Goal: Find specific page/section: Find specific page/section

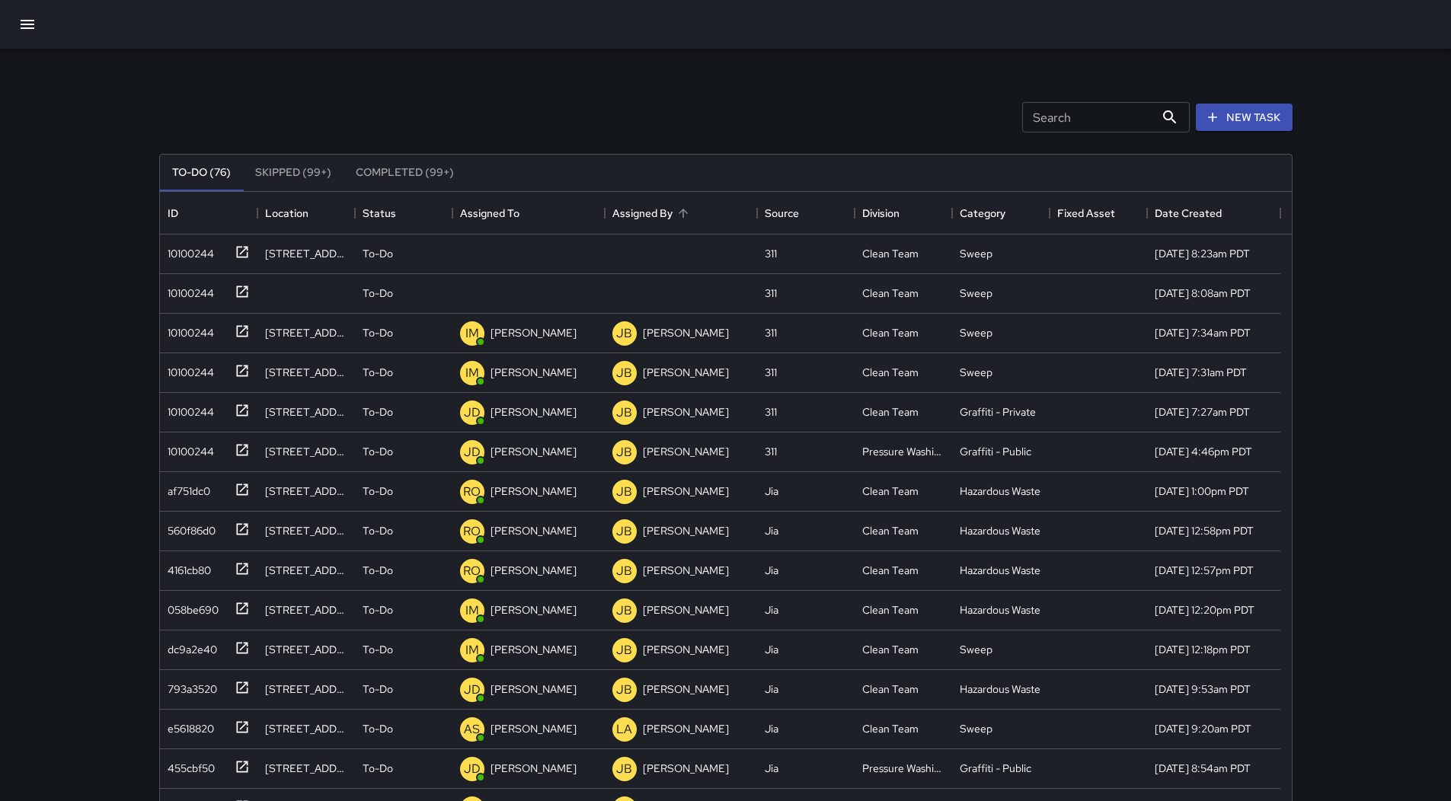
scroll to position [634, 1120]
click at [505, 218] on div "Assigned To" at bounding box center [489, 213] width 59 height 43
click at [193, 258] on div "10100244" at bounding box center [187, 250] width 53 height 21
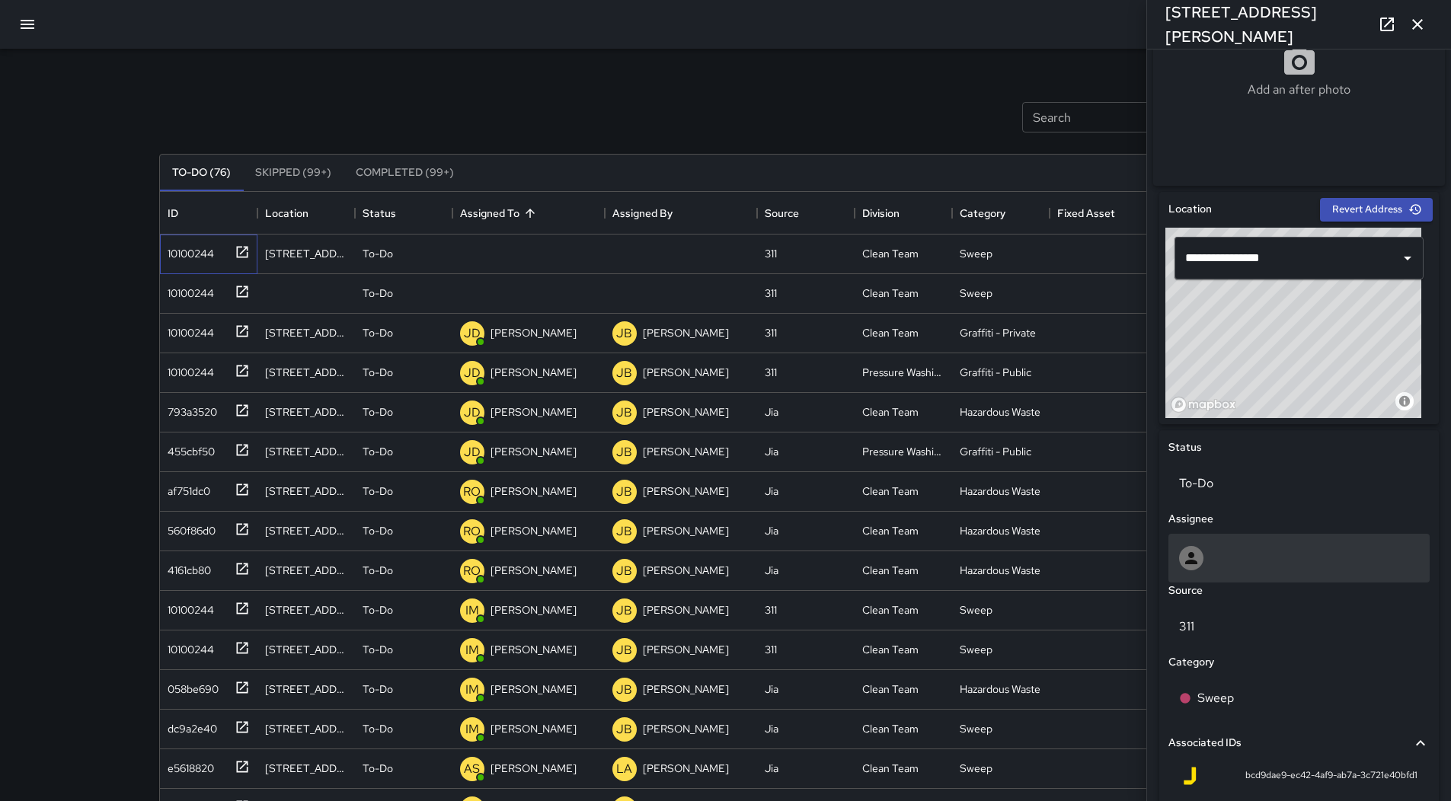
scroll to position [550, 0]
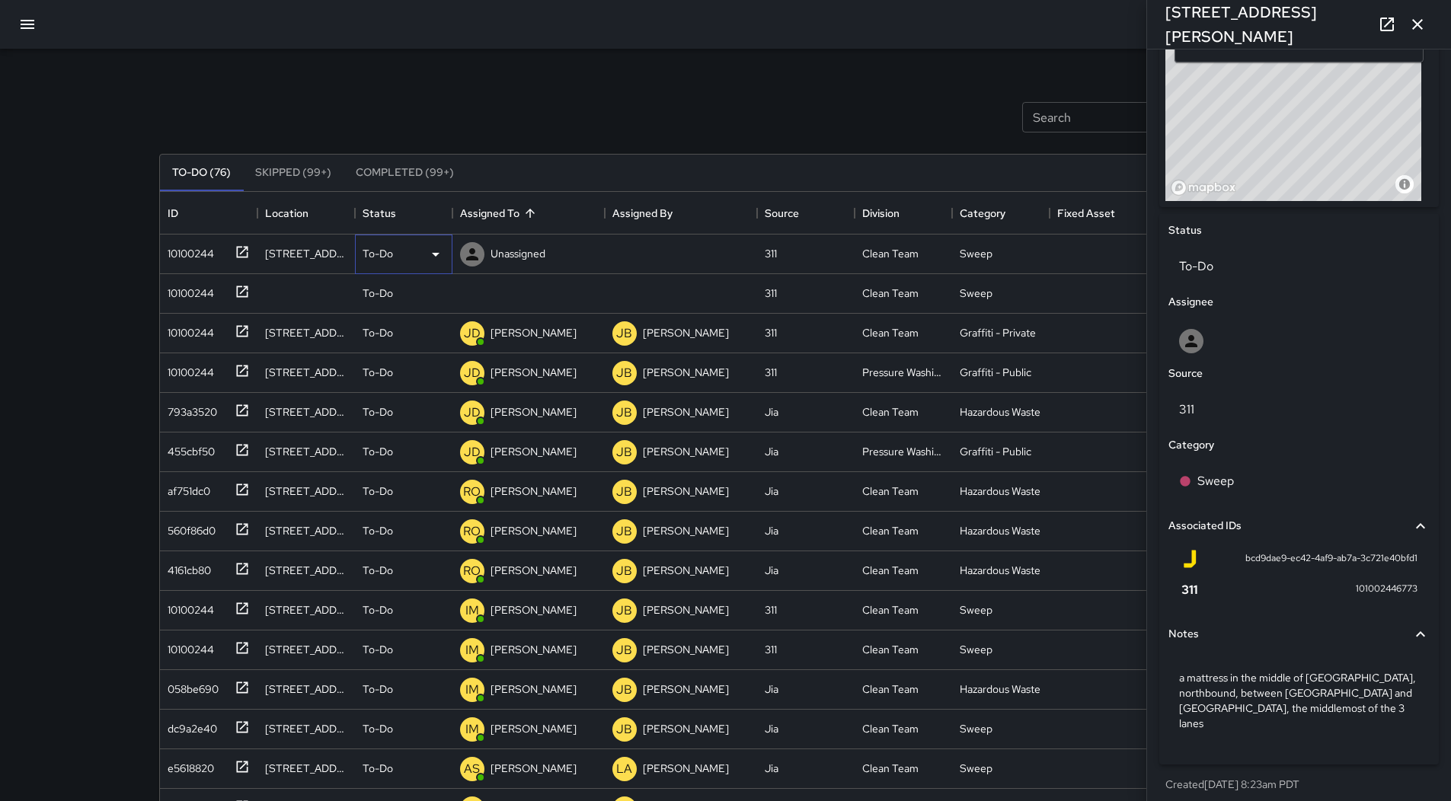
click at [435, 257] on icon at bounding box center [436, 254] width 18 height 18
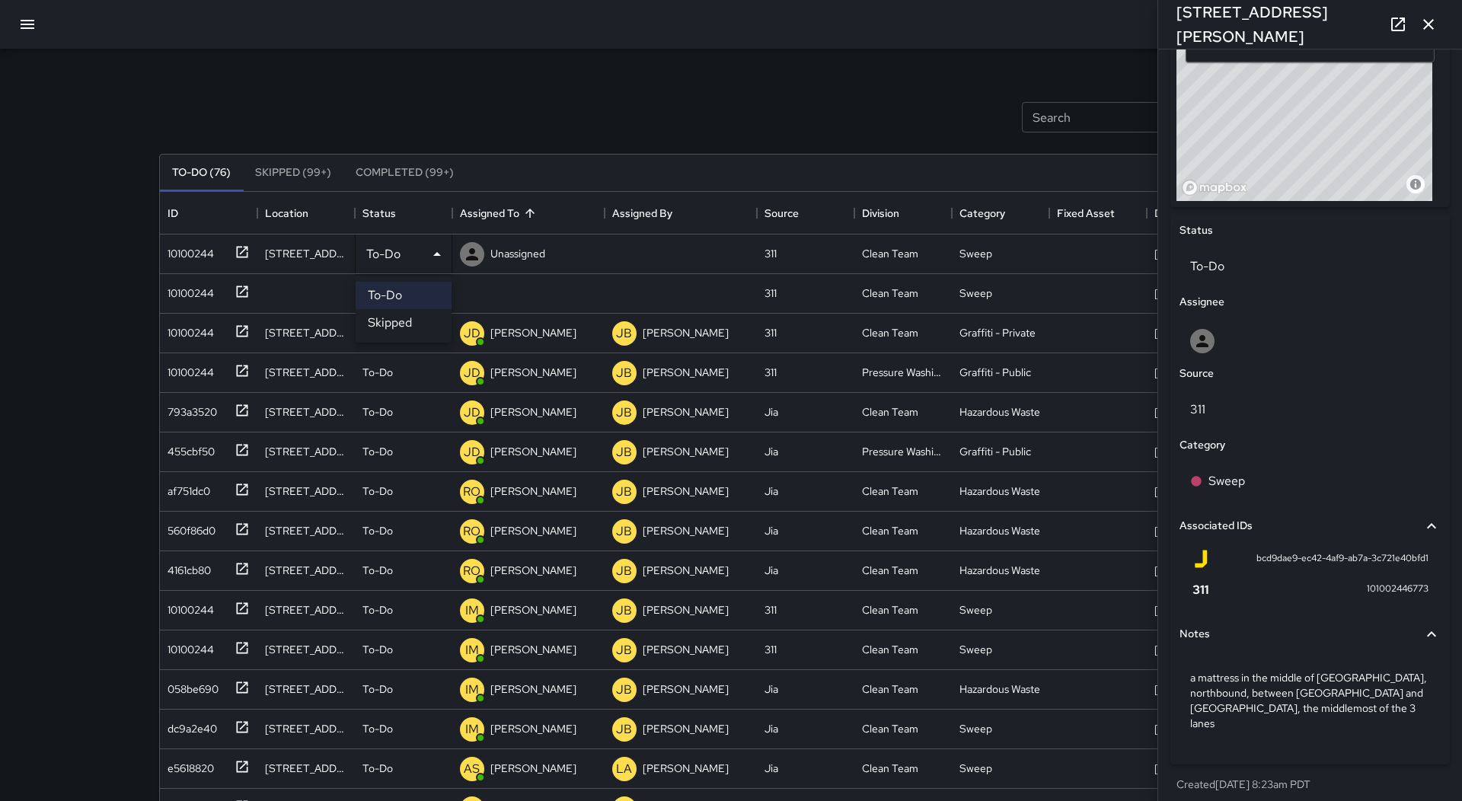
drag, startPoint x: 408, startPoint y: 321, endPoint x: 264, endPoint y: 287, distance: 148.5
click at [401, 318] on li "Skipped" at bounding box center [404, 322] width 96 height 27
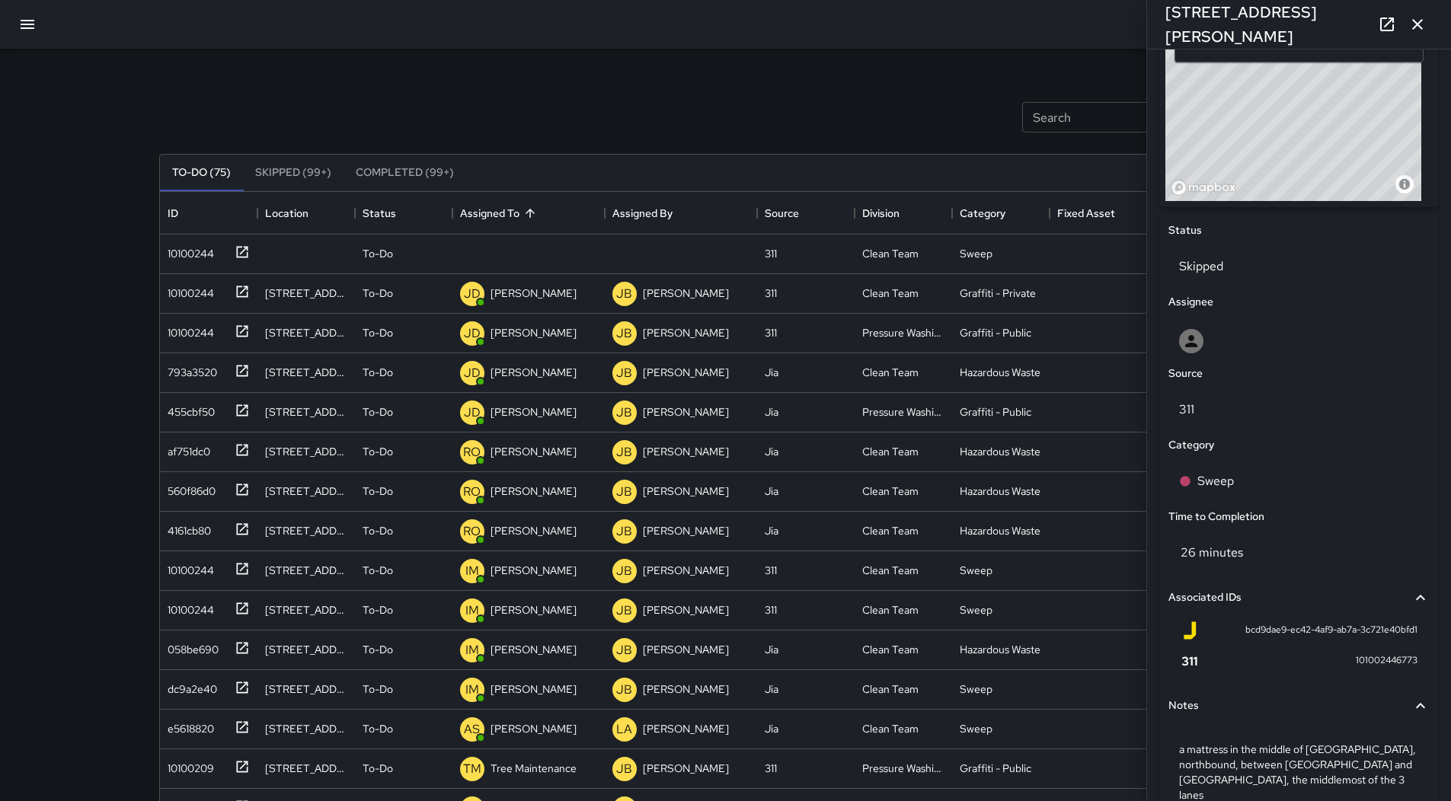
click at [153, 242] on div "Search Search New Task To-Do (75) Skipped (99+) Completed (99+) ID Location Sta…" at bounding box center [726, 474] width 1170 height 851
click at [190, 251] on div "10100244" at bounding box center [187, 250] width 53 height 21
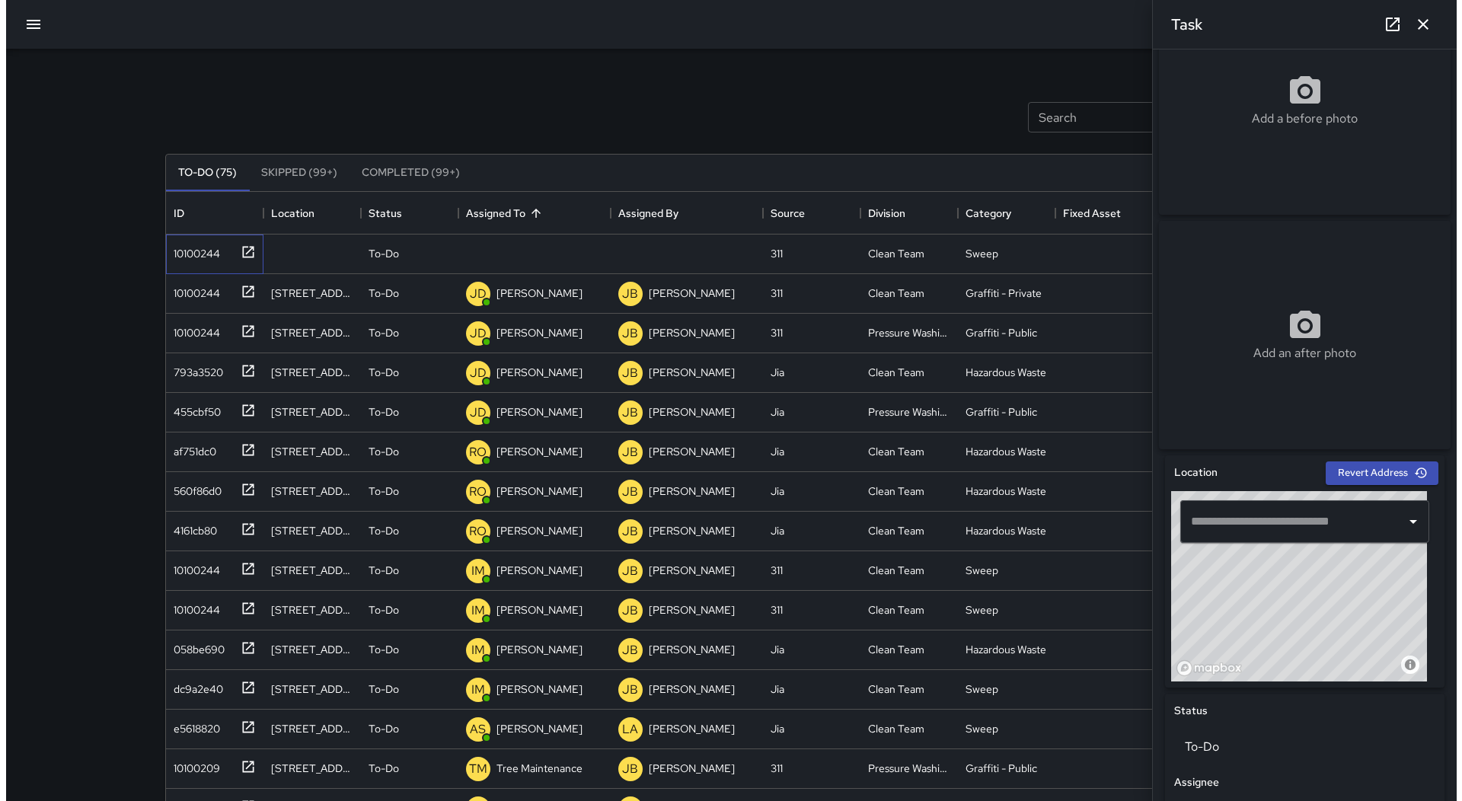
scroll to position [533, 0]
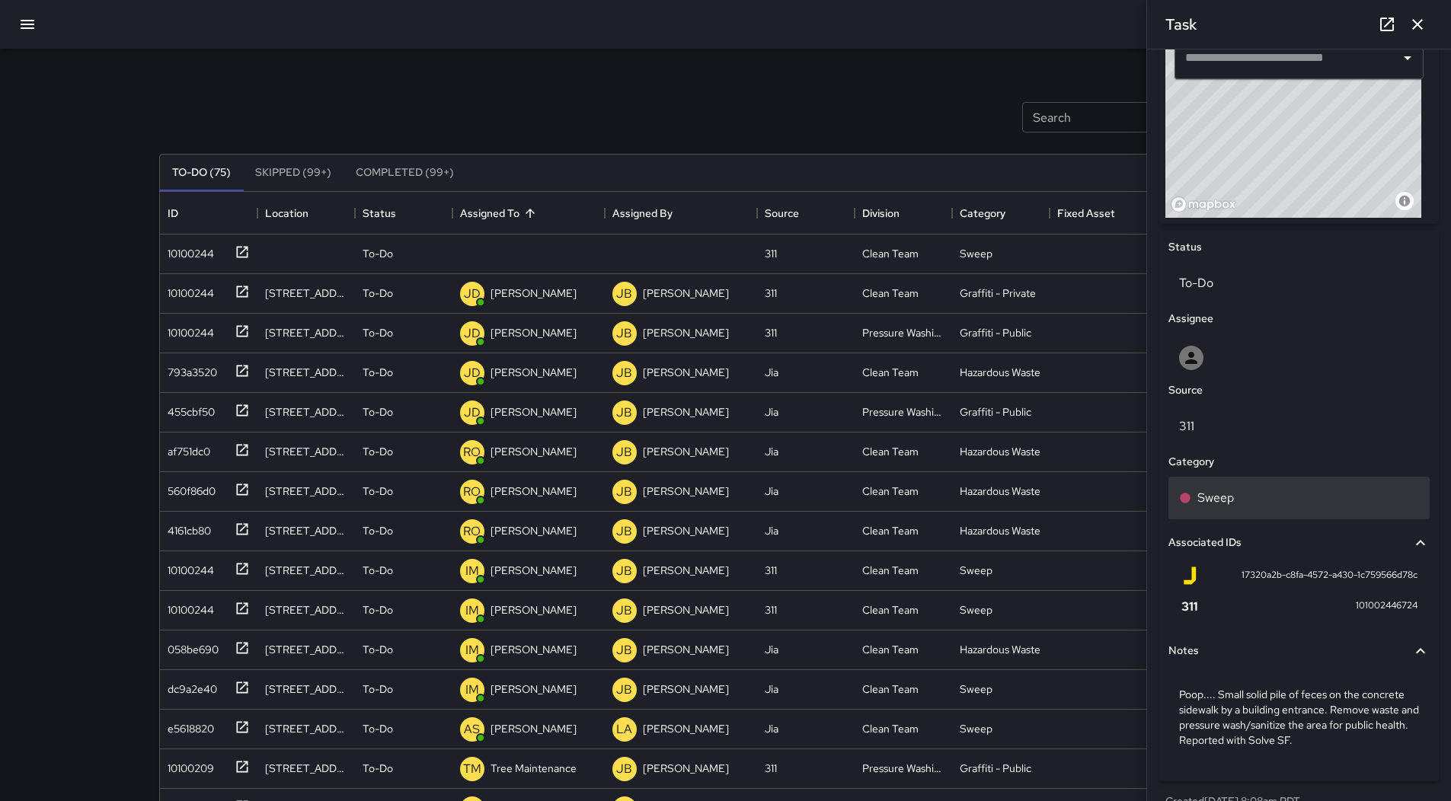
click at [1292, 515] on div "Sweep" at bounding box center [1298, 498] width 261 height 43
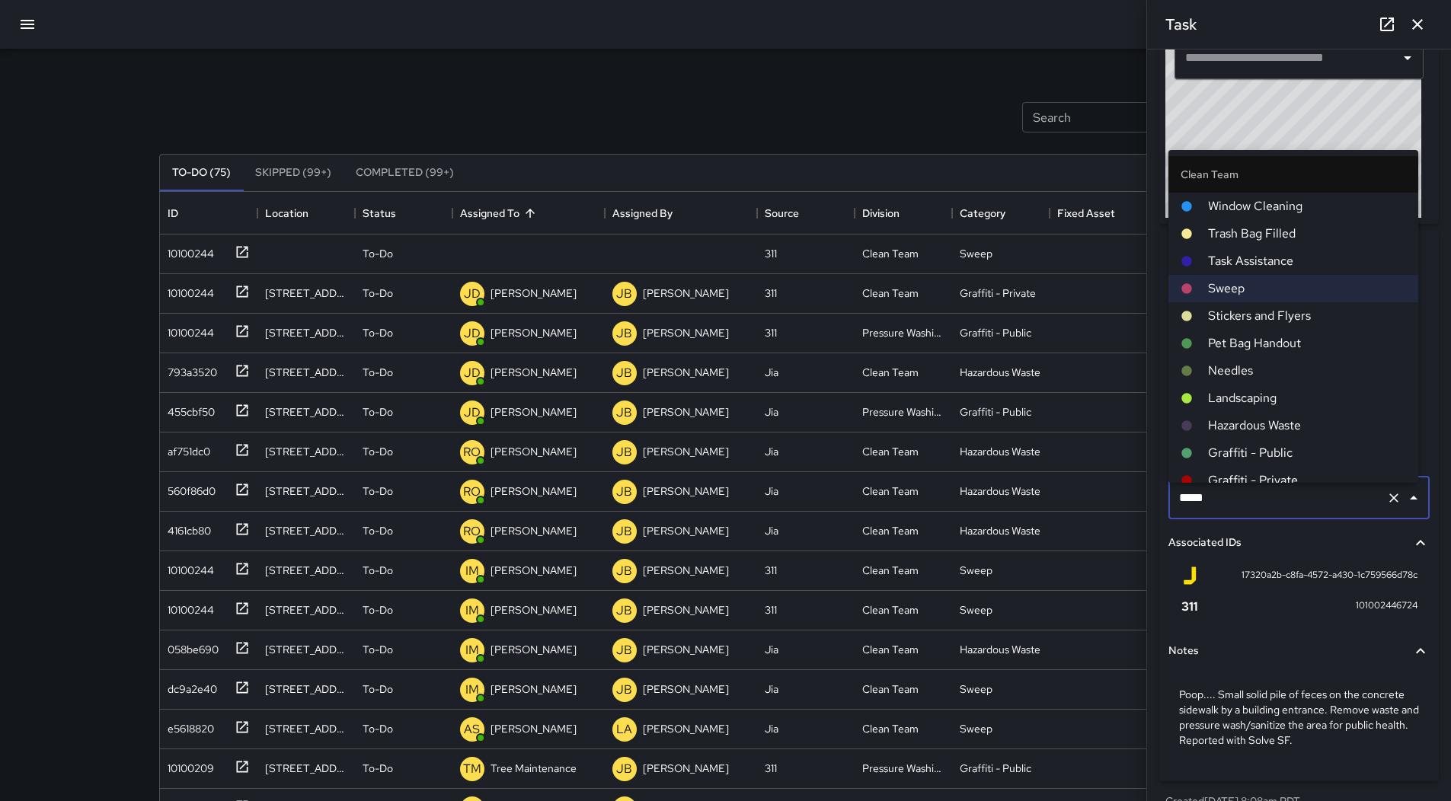
click at [1264, 425] on span "Hazardous Waste" at bounding box center [1307, 426] width 198 height 18
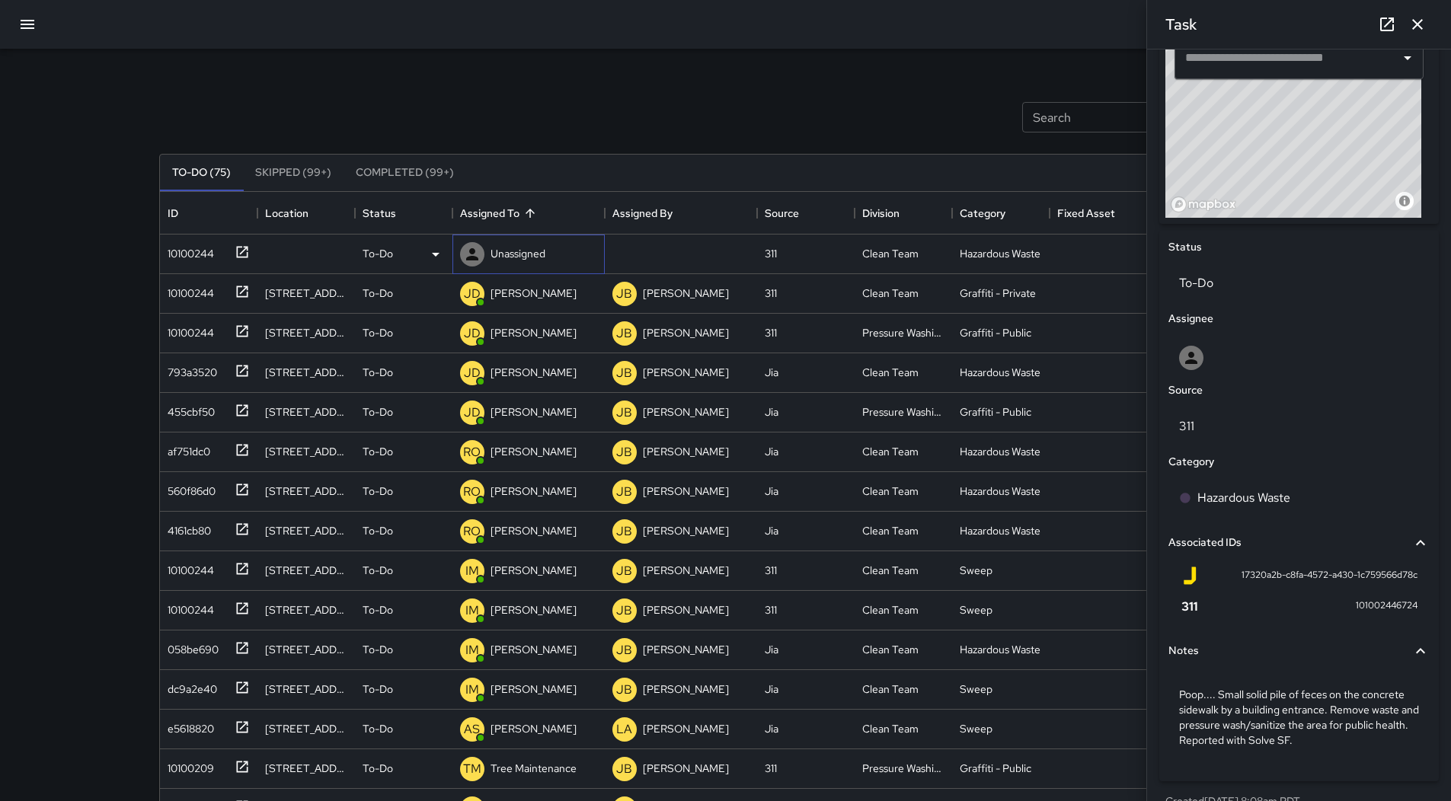
click at [512, 249] on p "Unassigned" at bounding box center [517, 253] width 55 height 15
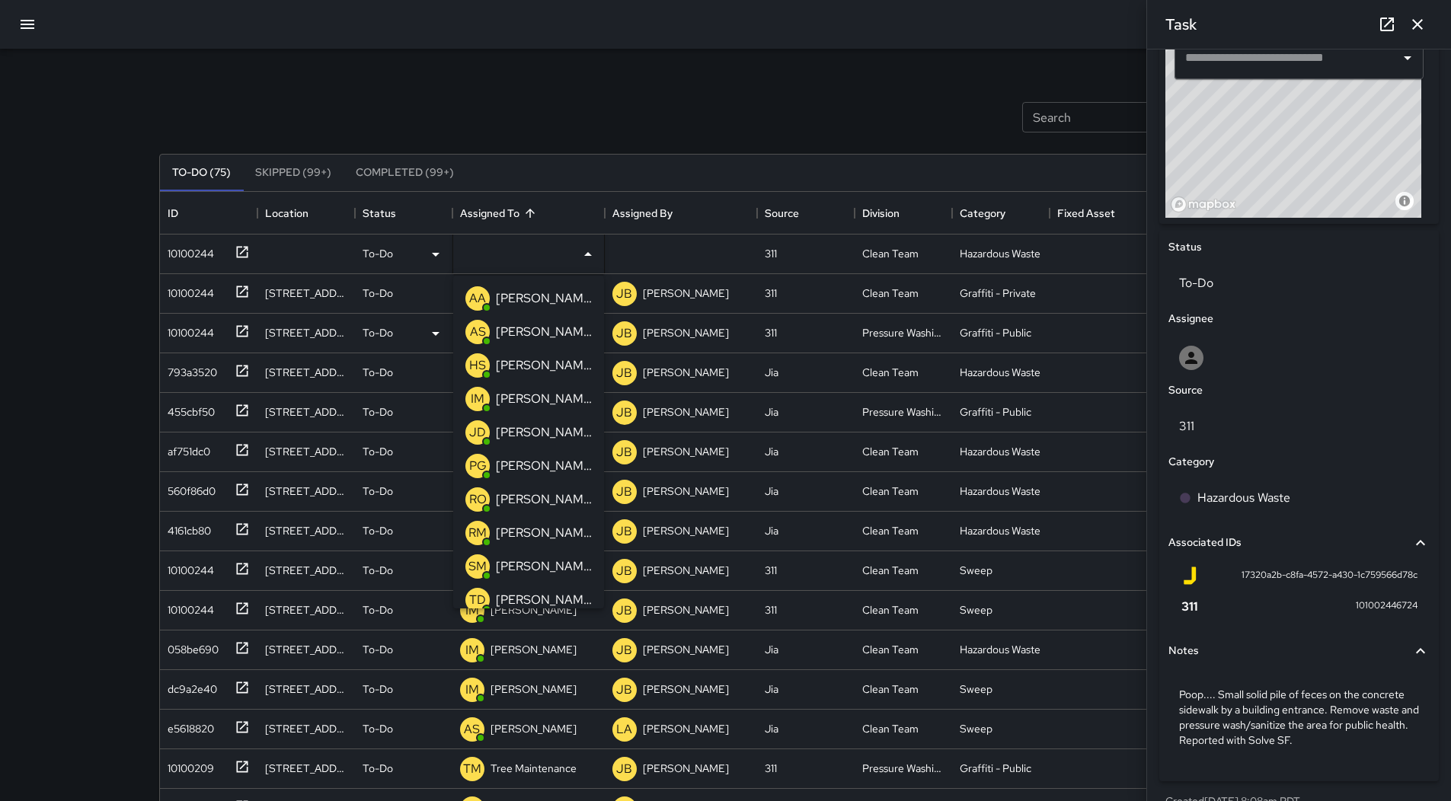
click at [533, 308] on div "[PERSON_NAME]" at bounding box center [544, 298] width 102 height 24
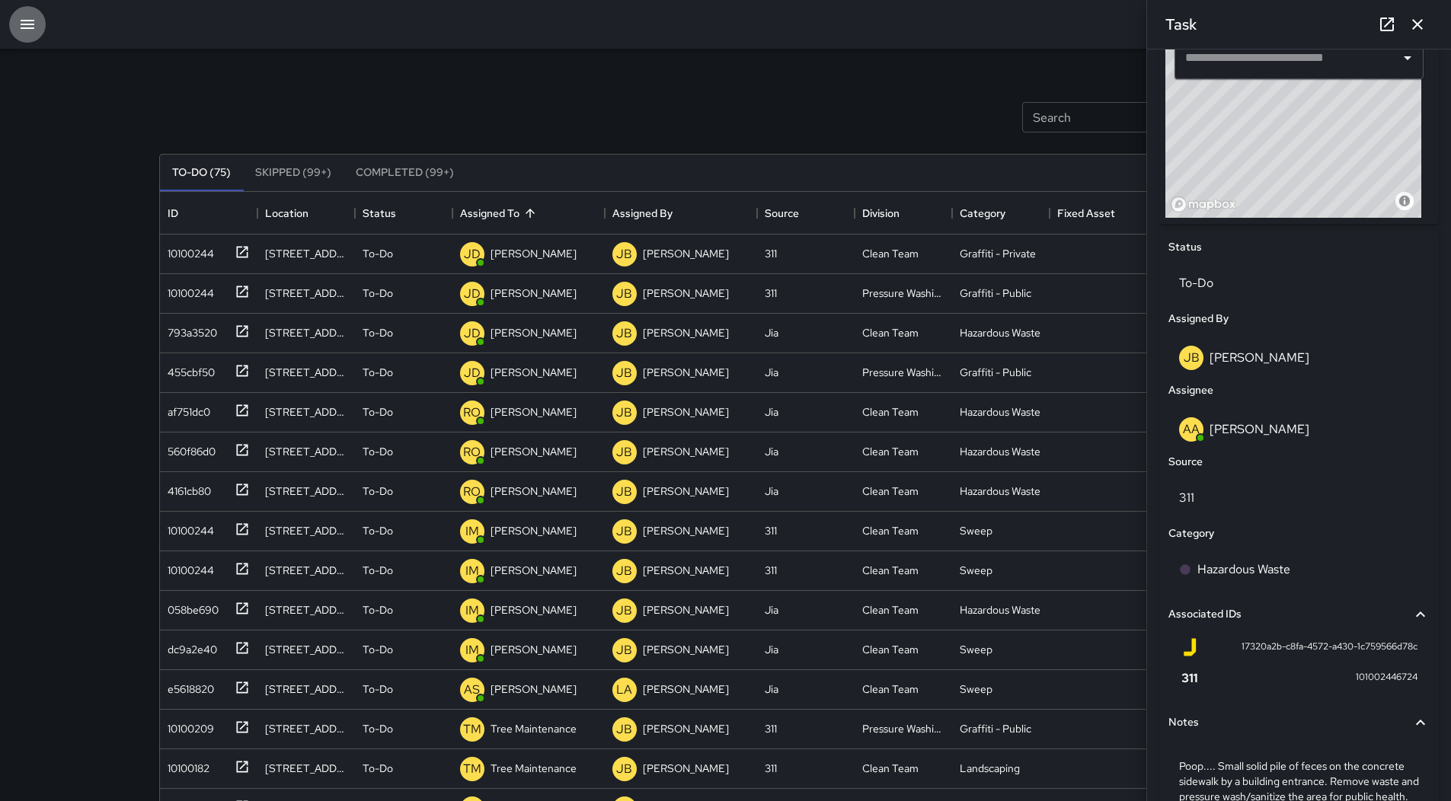
click at [13, 25] on button "button" at bounding box center [27, 24] width 37 height 37
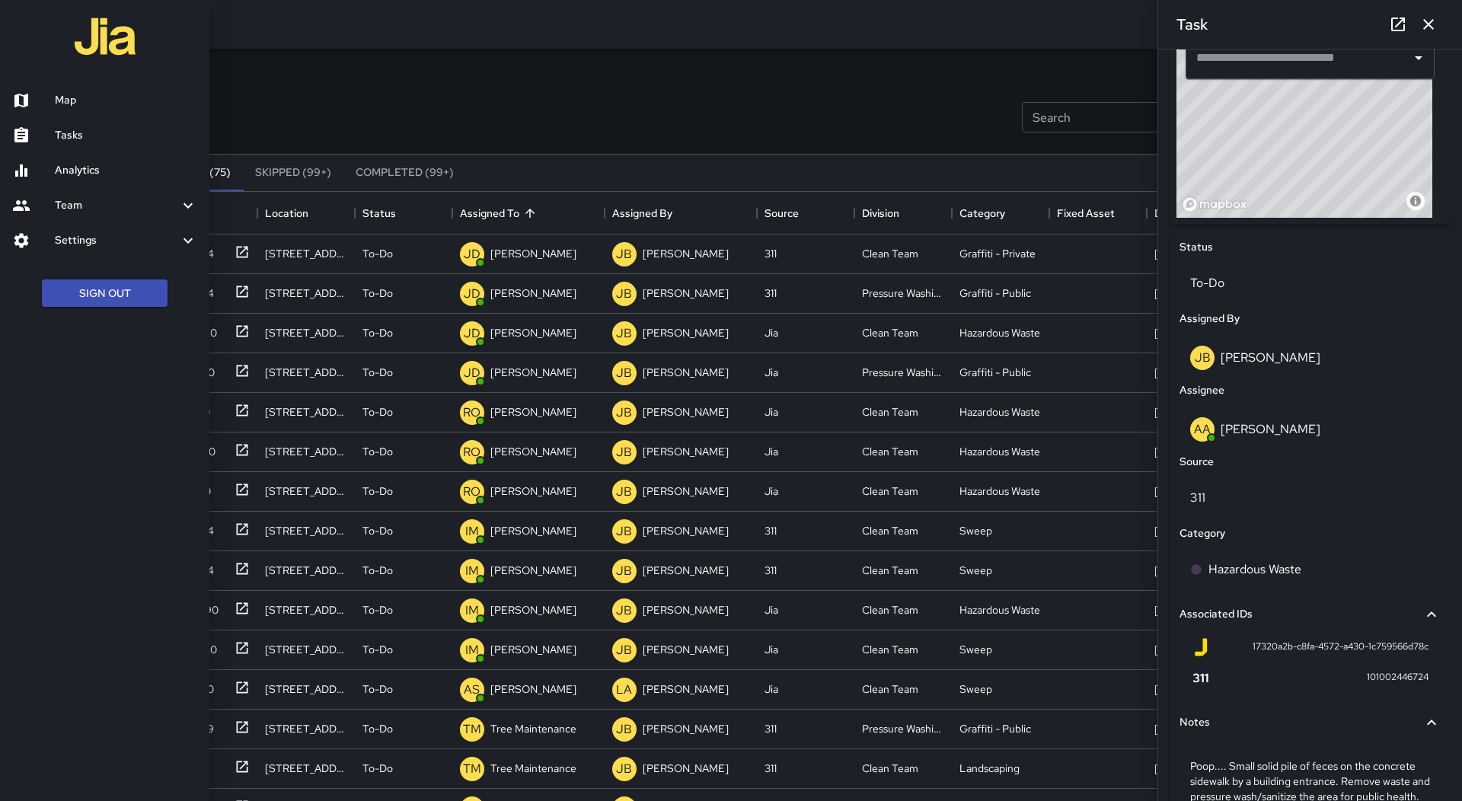
click at [81, 113] on link "Map" at bounding box center [104, 100] width 209 height 35
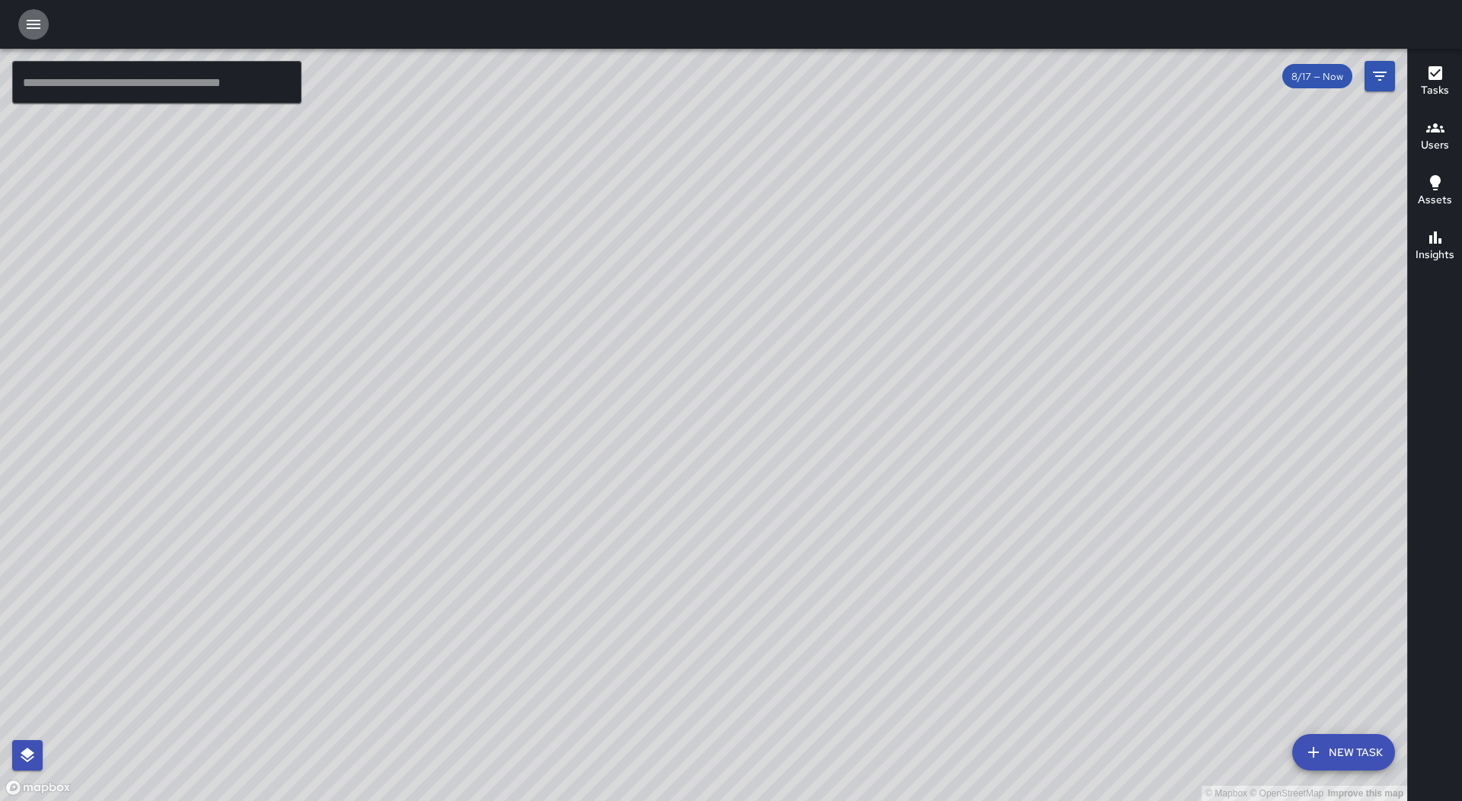
click at [30, 21] on icon "button" at bounding box center [34, 24] width 14 height 9
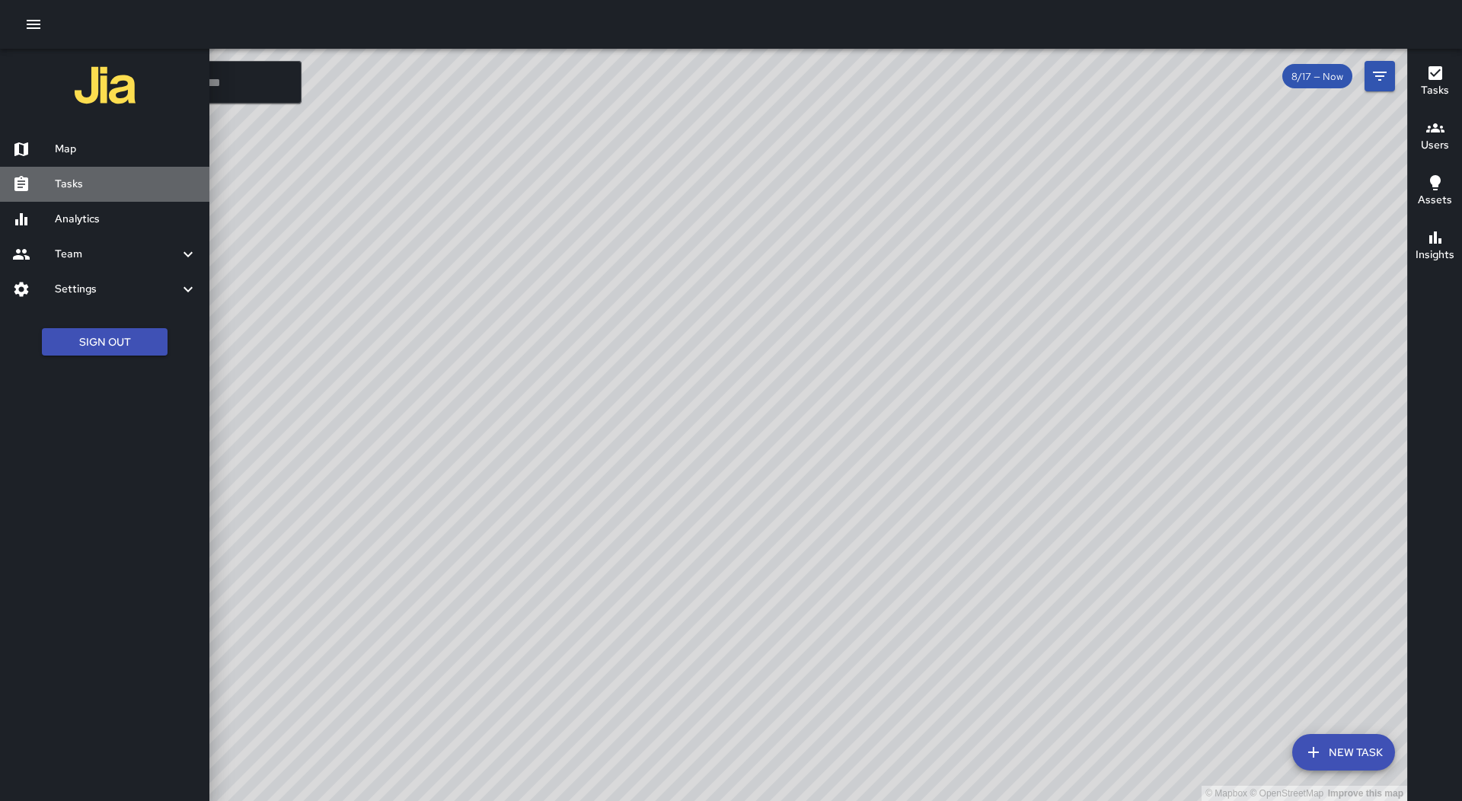
click at [77, 193] on link "Tasks" at bounding box center [104, 184] width 209 height 35
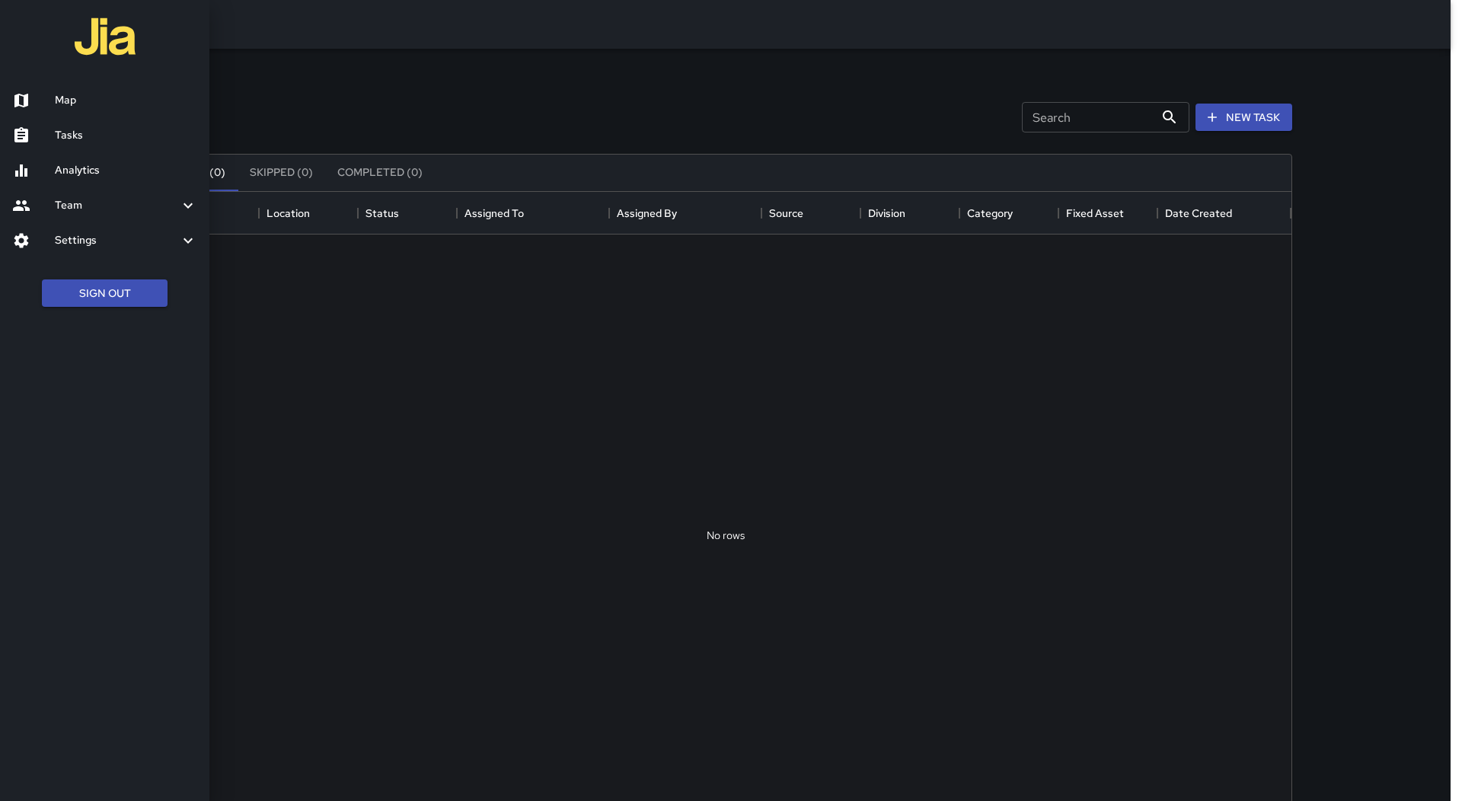
scroll to position [634, 1120]
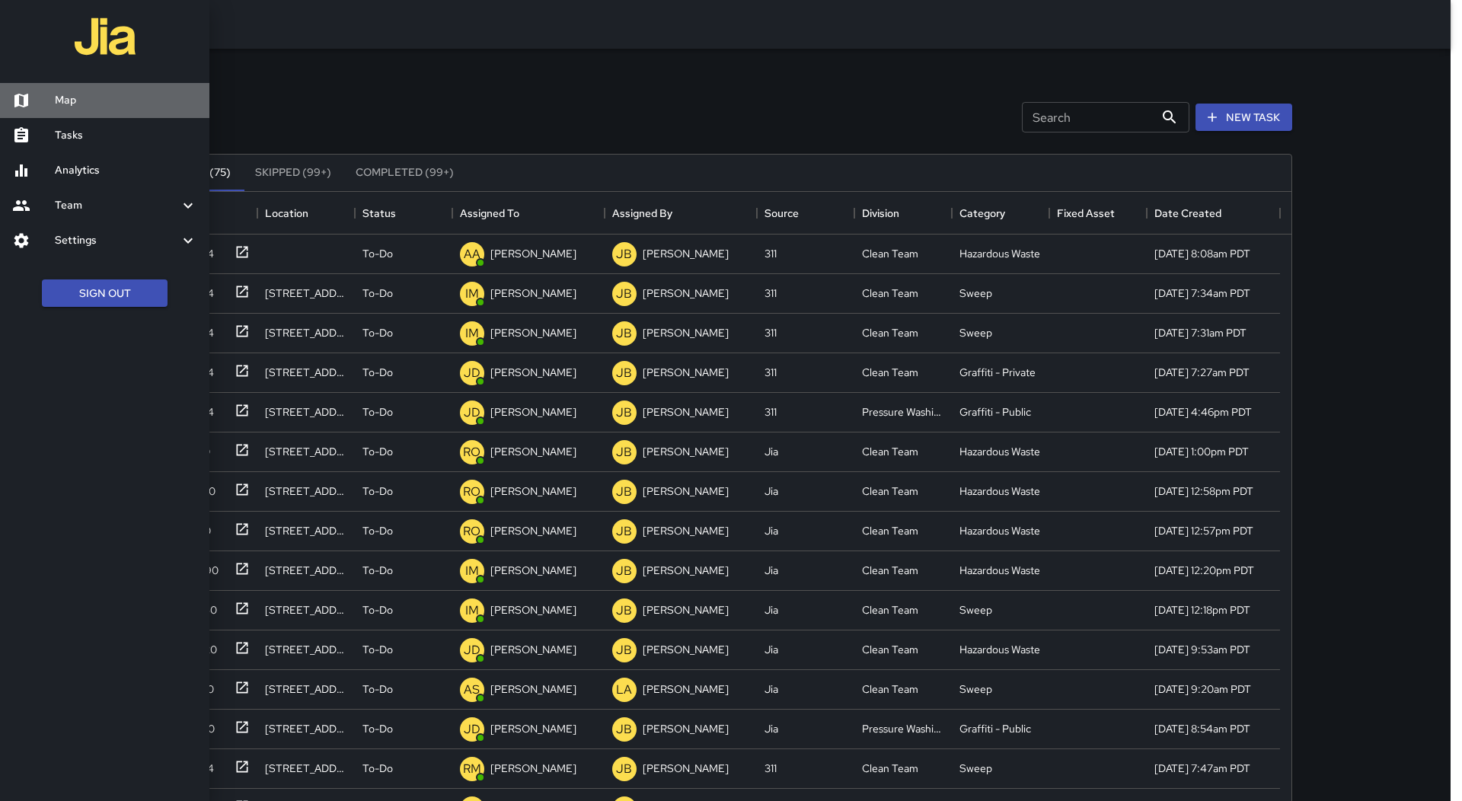
click at [59, 92] on h6 "Map" at bounding box center [126, 100] width 142 height 17
